Goal: Task Accomplishment & Management: Complete application form

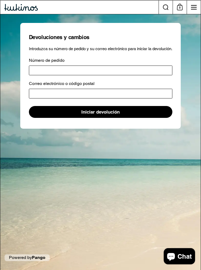
click at [151, 68] on input "Número de pedido" at bounding box center [100, 71] width 143 height 10
click at [139, 151] on div "Devoluciones y cambios Introduzca su número de pedido y su correo electrónico p…" at bounding box center [100, 142] width 200 height 257
click at [83, 70] on input "Número de pedido" at bounding box center [100, 71] width 143 height 10
click at [40, 69] on input "Número de pedido" at bounding box center [100, 71] width 143 height 10
paste input "*****"
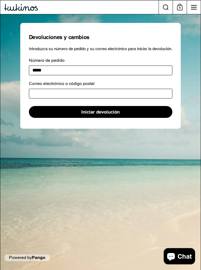
type input "*****"
click at [56, 92] on input "Correo electrónico o código postal" at bounding box center [100, 94] width 143 height 10
type input "**********"
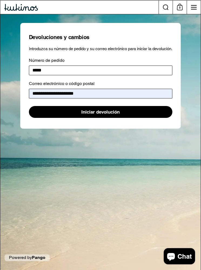
click at [116, 114] on span "Iniciar devolución" at bounding box center [100, 111] width 38 height 11
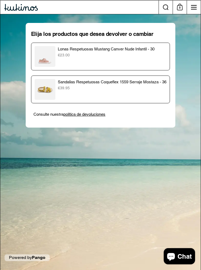
click at [143, 89] on p "€39.95" at bounding box center [112, 88] width 109 height 6
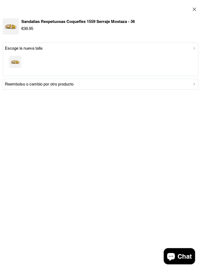
click at [185, 85] on div "Reembolso o cambio por otro producto" at bounding box center [100, 84] width 191 height 6
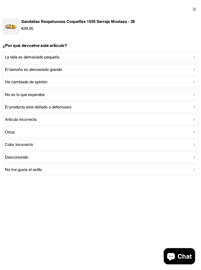
click at [42, 94] on p "No es lo que esperaba" at bounding box center [25, 95] width 40 height 6
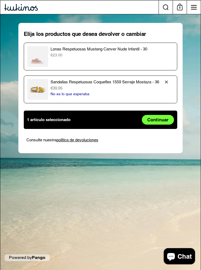
click at [165, 122] on span "Continuar" at bounding box center [157, 119] width 21 height 9
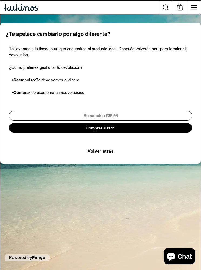
click at [166, 116] on span "Reembolso €39.95" at bounding box center [100, 115] width 172 height 9
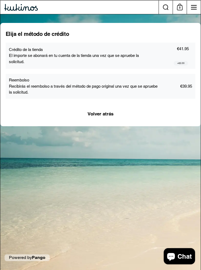
click at [150, 91] on p "Recibirás el reembolso a través del método de pago original una vez que se apru…" at bounding box center [84, 89] width 151 height 12
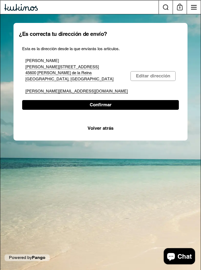
click at [132, 103] on span "Confirmar" at bounding box center [101, 104] width 146 height 9
select select "**"
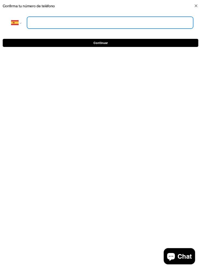
click at [138, 21] on input "tel" at bounding box center [110, 23] width 166 height 12
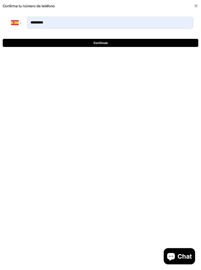
click at [127, 42] on span "Continuar" at bounding box center [100, 43] width 187 height 8
type input "**********"
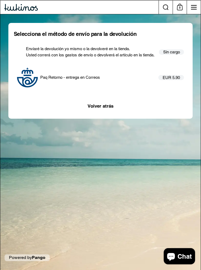
click at [132, 53] on p "Usted correrá con los gastos de envío o devolverá el artículo en la tienda." at bounding box center [90, 55] width 129 height 6
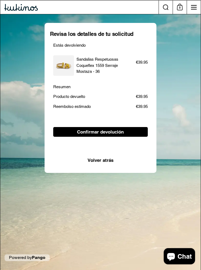
click at [107, 161] on span "Volver atrás" at bounding box center [101, 160] width 26 height 9
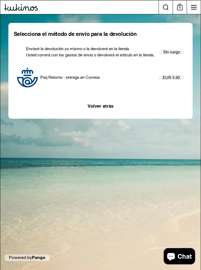
click at [94, 76] on p "Paq Retorno - entrega en Correos" at bounding box center [70, 78] width 60 height 6
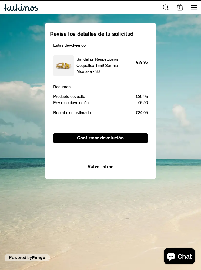
click at [114, 139] on span "Confirmar devolución" at bounding box center [100, 138] width 47 height 9
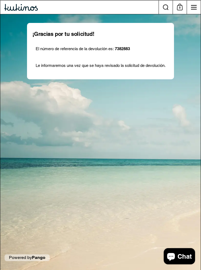
click at [192, 11] on button "Menú" at bounding box center [194, 8] width 14 height 14
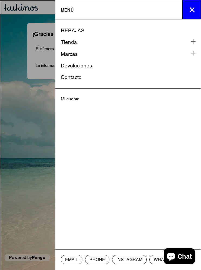
click at [32, 197] on div at bounding box center [100, 135] width 201 height 270
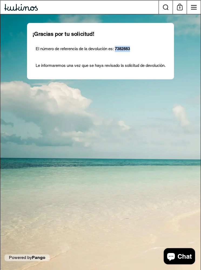
copy strong "7382883"
click at [196, 10] on button "Menú" at bounding box center [194, 8] width 14 height 14
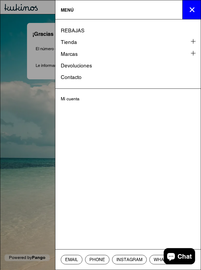
click at [71, 79] on span "Contacto" at bounding box center [71, 77] width 21 height 6
